Goal: Find specific page/section: Find specific page/section

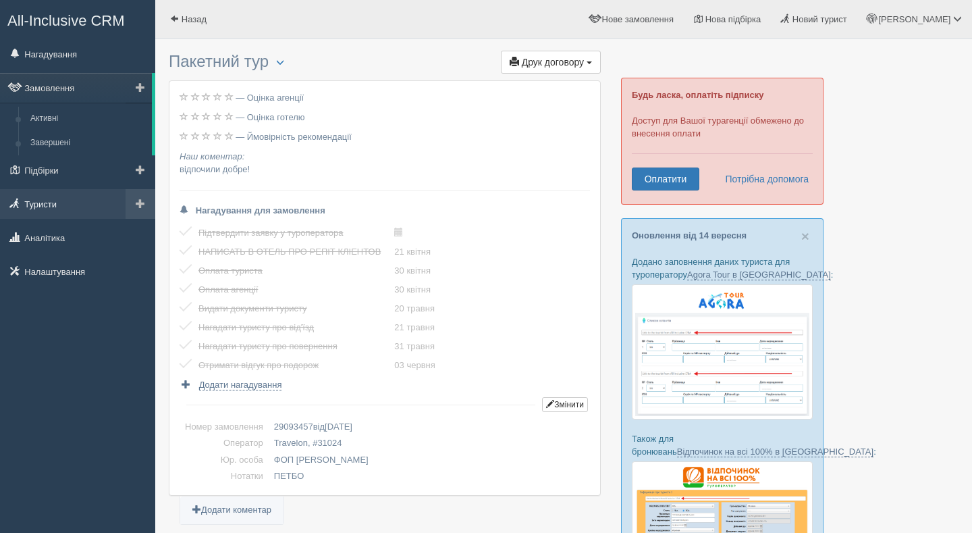
click at [67, 201] on link "Туристи" at bounding box center [77, 204] width 155 height 30
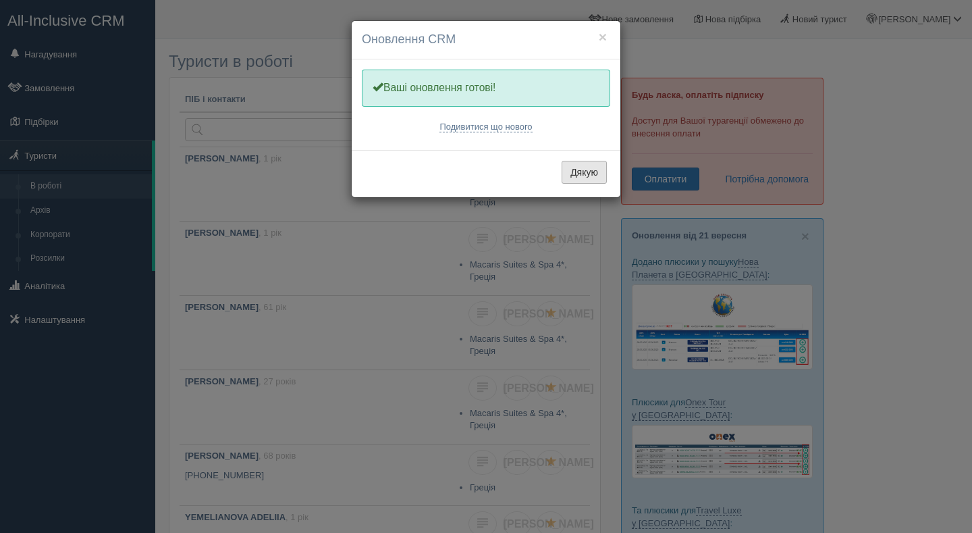
click at [585, 174] on button "Дякую" at bounding box center [584, 172] width 45 height 23
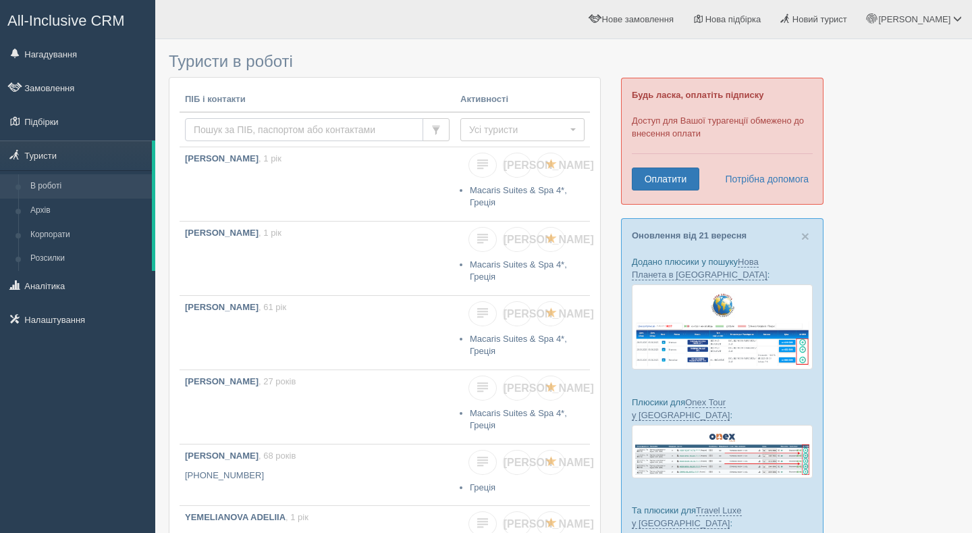
click at [392, 123] on input "text" at bounding box center [304, 129] width 238 height 23
type input "луців"
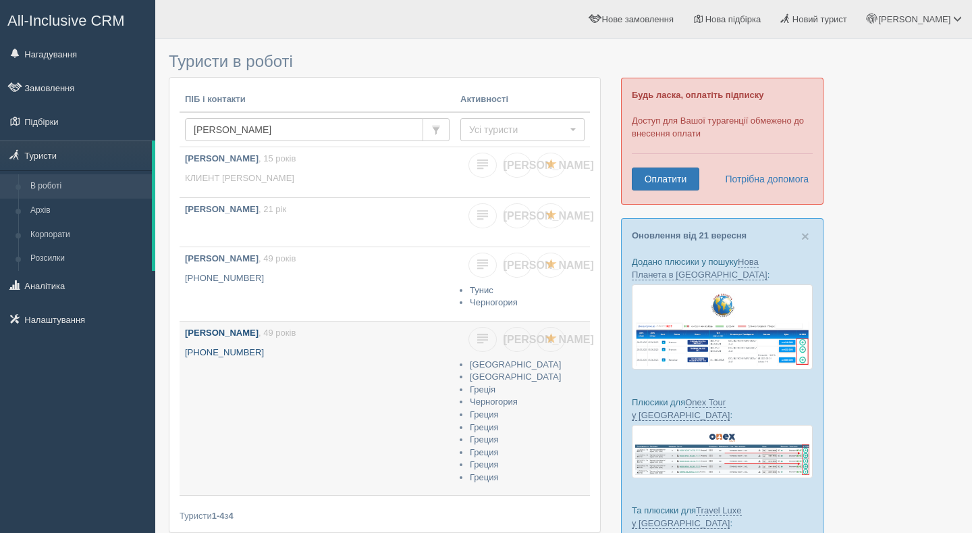
click at [246, 355] on p "+380 67 177 1757" at bounding box center [317, 352] width 265 height 13
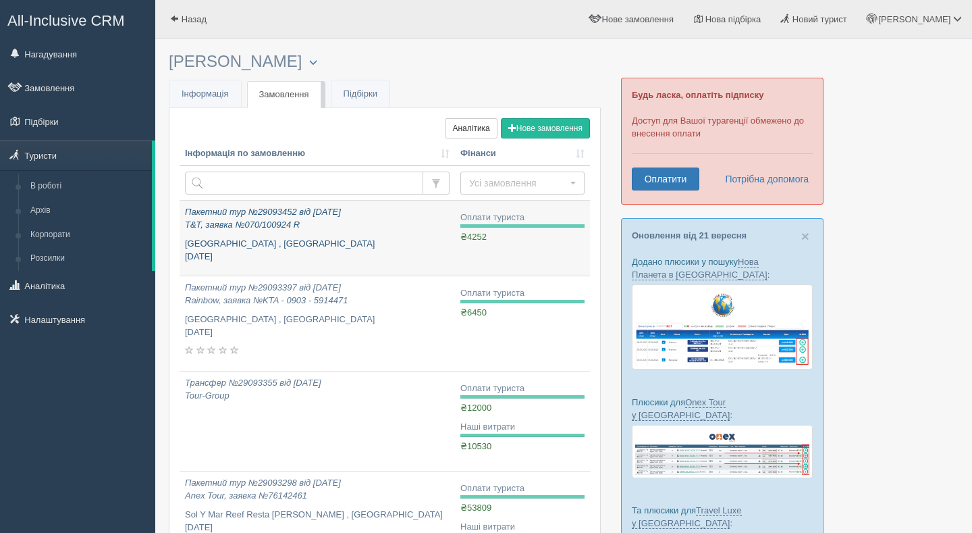
click at [331, 247] on p "Porto Belissario Hotel , Греція вересень 2024" at bounding box center [317, 250] width 265 height 25
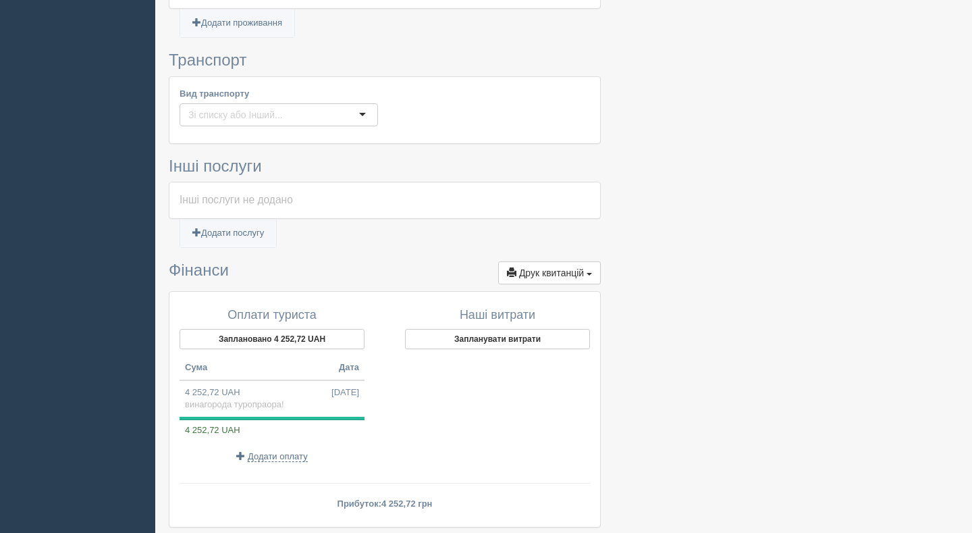
scroll to position [910, 0]
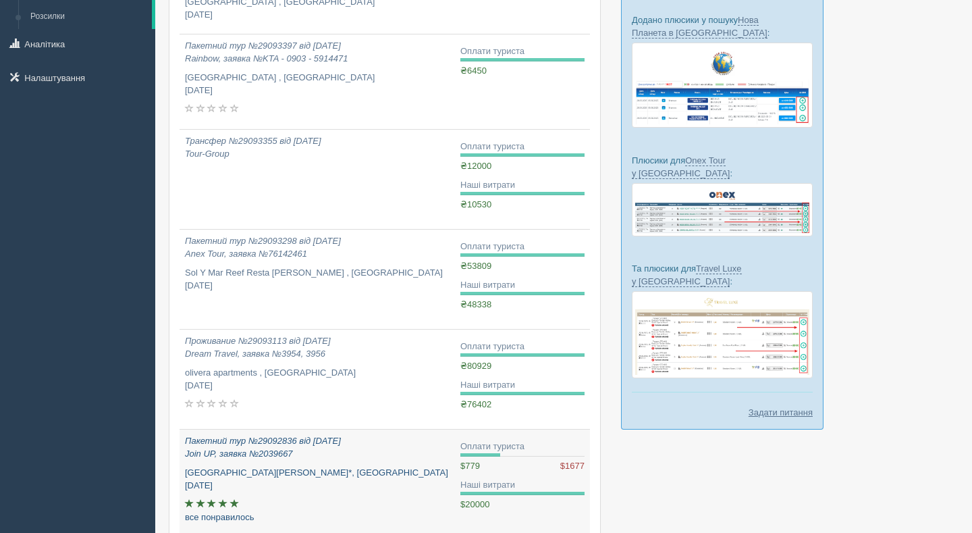
scroll to position [573, 0]
